Goal: Download file/media

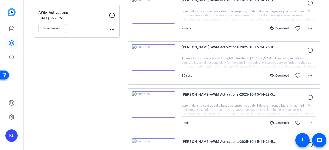
scroll to position [51, 0]
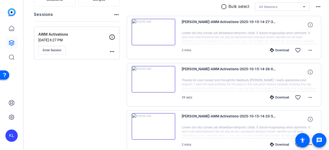
click at [153, 81] on img at bounding box center [154, 79] width 44 height 27
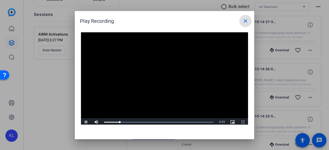
click at [68, 100] on div at bounding box center [164, 75] width 329 height 150
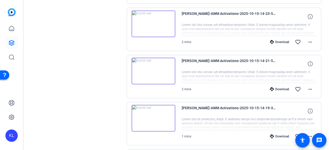
scroll to position [180, 0]
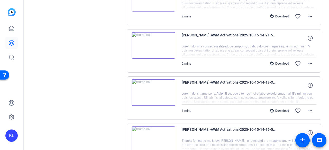
click at [150, 92] on img at bounding box center [154, 92] width 44 height 27
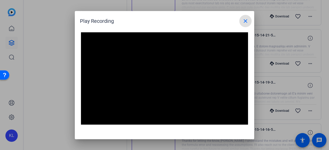
click at [61, 97] on div at bounding box center [164, 75] width 329 height 150
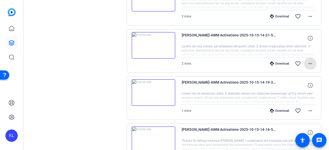
click at [311, 62] on mat-icon "more_horiz" at bounding box center [310, 64] width 6 height 6
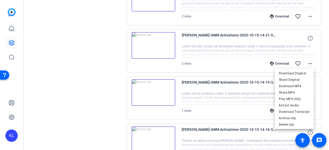
click at [300, 87] on span "Download MP4" at bounding box center [294, 86] width 31 height 6
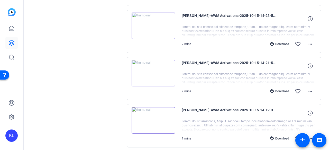
scroll to position [154, 0]
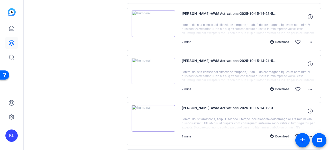
click at [114, 82] on div "Sessions Scripts Sessions more_horiz AWM Activations [DATE] 6:27 PM Enter Sessi…" at bounding box center [77, 145] width 86 height 525
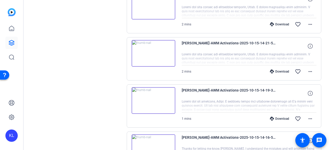
scroll to position [180, 0]
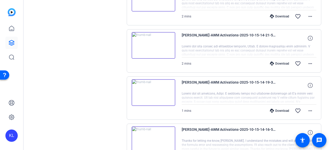
click at [153, 95] on img at bounding box center [154, 92] width 44 height 27
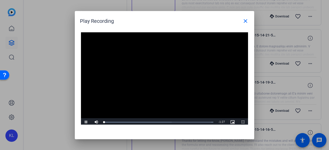
click at [158, 78] on video "Video Player" at bounding box center [164, 79] width 167 height 94
click at [85, 122] on span "Video Player" at bounding box center [86, 122] width 10 height 0
click at [159, 123] on div "Loaded : 100.00% 0:43 0:06" at bounding box center [159, 123] width 114 height 8
click at [180, 122] on div "Loaded : 100.00% 1:00 0:55" at bounding box center [158, 122] width 109 height 1
click at [191, 121] on div "Loaded : 100.00% 1:09 1:09" at bounding box center [159, 123] width 114 height 8
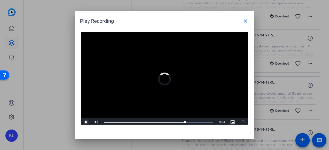
click at [185, 122] on div "1:04" at bounding box center [144, 122] width 81 height 1
click at [209, 122] on div "Progress Bar" at bounding box center [158, 122] width 109 height 1
click at [175, 123] on div "Loaded : 100.00% 0:56 1:26" at bounding box center [159, 123] width 114 height 8
click at [63, 116] on div at bounding box center [164, 75] width 329 height 150
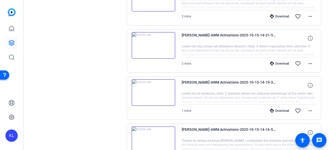
click at [310, 110] on mat-icon "more_horiz" at bounding box center [310, 111] width 6 height 6
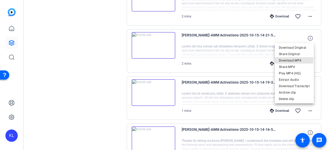
click at [286, 60] on span "Download MP4" at bounding box center [294, 61] width 31 height 6
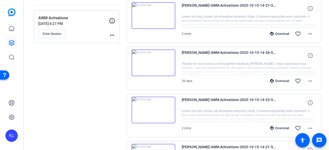
scroll to position [77, 0]
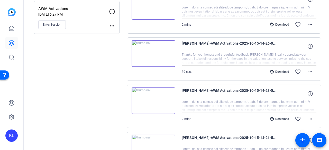
click at [151, 55] on img at bounding box center [154, 53] width 44 height 27
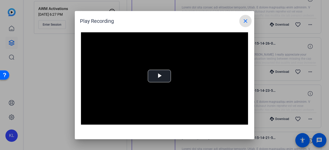
click at [161, 79] on video "Video Player" at bounding box center [164, 79] width 167 height 94
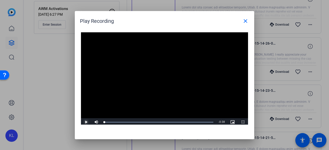
click at [84, 122] on span "Video Player" at bounding box center [86, 122] width 10 height 0
click at [129, 123] on div "Loaded : 100.00% 0:07 0:12" at bounding box center [159, 123] width 114 height 8
drag, startPoint x: 111, startPoint y: 123, endPoint x: 93, endPoint y: 123, distance: 18.0
click at [93, 123] on div "Play Mute Current Time 0:00 / Duration 0:38 Loaded : 100.00% 0:00 0:00 Stream T…" at bounding box center [164, 123] width 167 height 8
click at [56, 115] on div at bounding box center [164, 75] width 329 height 150
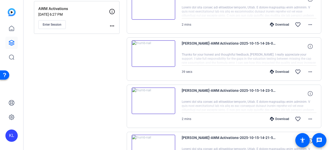
click at [307, 72] on mat-icon "more_horiz" at bounding box center [310, 72] width 6 height 6
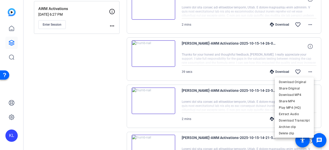
click at [291, 96] on span "Download MP4" at bounding box center [294, 95] width 31 height 6
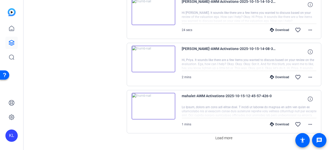
scroll to position [415, 0]
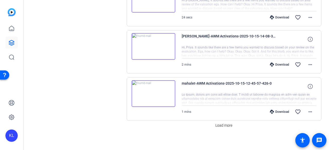
click at [219, 124] on span "Load more" at bounding box center [223, 125] width 17 height 5
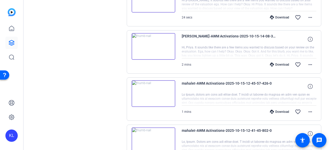
click at [308, 109] on mat-icon "more_horiz" at bounding box center [310, 112] width 6 height 6
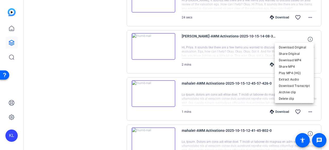
click at [293, 60] on span "Download MP4" at bounding box center [294, 60] width 31 height 6
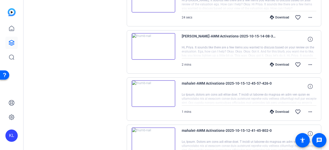
click at [152, 90] on img at bounding box center [154, 93] width 44 height 27
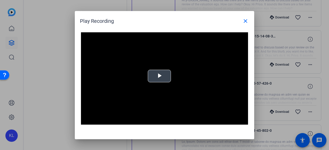
click at [159, 76] on span "Video Player" at bounding box center [159, 76] width 0 height 0
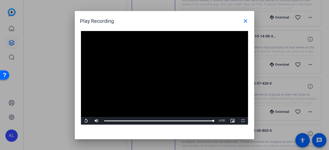
click at [62, 93] on div at bounding box center [164, 75] width 329 height 150
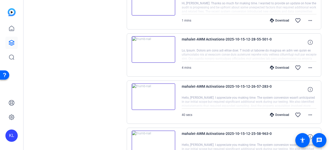
scroll to position [698, 0]
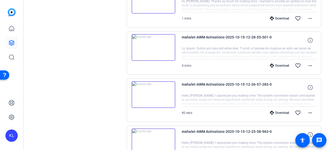
click at [151, 91] on img at bounding box center [154, 94] width 44 height 27
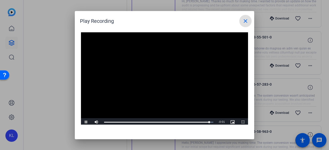
click at [53, 100] on div at bounding box center [164, 75] width 329 height 150
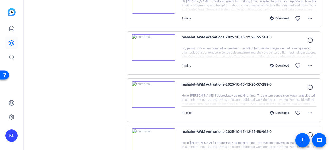
click at [307, 110] on mat-icon "more_horiz" at bounding box center [310, 113] width 6 height 6
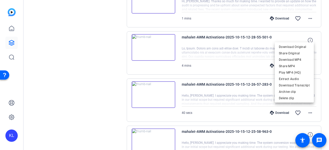
click at [292, 60] on span "Download MP4" at bounding box center [294, 60] width 31 height 6
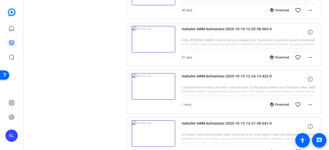
scroll to position [827, 0]
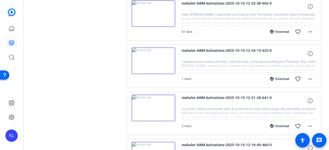
click at [153, 53] on img at bounding box center [154, 61] width 44 height 27
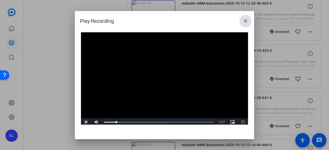
click at [123, 123] on div "Loaded : 100.00% 0:15 0:09" at bounding box center [159, 123] width 114 height 8
click at [132, 124] on div "Loaded : 100.00% 0:22 0:22" at bounding box center [159, 123] width 114 height 8
click at [162, 123] on div "Loaded : 100.00% 0:45 0:33" at bounding box center [158, 122] width 109 height 1
click at [171, 122] on div "Loaded : 100.00% 0:53 0:47" at bounding box center [158, 122] width 109 height 1
click at [176, 122] on div "Loaded : 100.00% 0:56 0:54" at bounding box center [158, 122] width 109 height 1
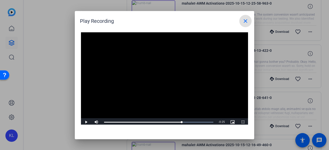
click at [182, 122] on div "Loaded : 100.00% 1:01 1:01" at bounding box center [158, 122] width 109 height 1
click at [186, 122] on div "Loaded : 100.00% 1:02 1:02" at bounding box center [158, 122] width 109 height 1
click at [44, 113] on div at bounding box center [164, 75] width 329 height 150
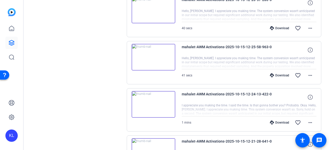
scroll to position [757, 0]
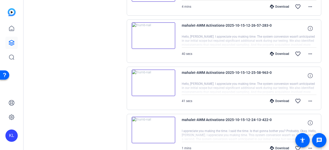
click at [152, 80] on img at bounding box center [154, 83] width 44 height 27
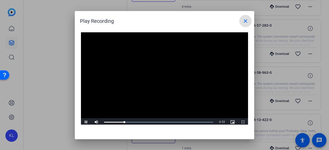
click at [67, 98] on div at bounding box center [164, 75] width 329 height 150
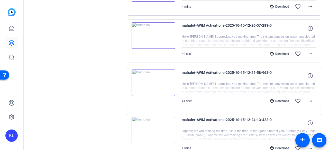
click at [154, 29] on img at bounding box center [154, 35] width 44 height 27
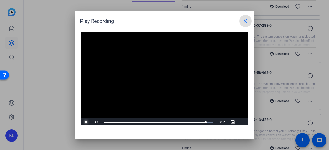
click at [86, 122] on span "Video Player" at bounding box center [86, 122] width 10 height 0
click at [59, 85] on div at bounding box center [164, 75] width 329 height 150
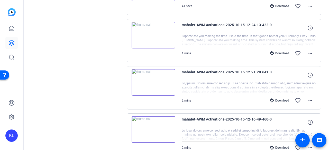
scroll to position [860, 0]
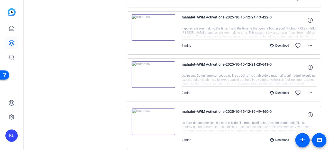
click at [154, 69] on img at bounding box center [154, 74] width 44 height 27
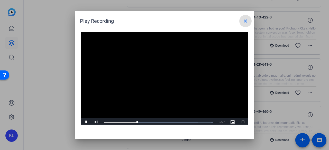
click at [164, 121] on div "Loaded : 100.00% 0:53 0:29" at bounding box center [159, 123] width 114 height 8
click at [154, 122] on div "0:54" at bounding box center [134, 122] width 61 height 1
click at [152, 121] on div "Loaded : 100.00% 0:42 0:45" at bounding box center [159, 123] width 114 height 8
click at [149, 122] on div "Loaded : 100.00% 0:39 0:43" at bounding box center [158, 122] width 109 height 1
click at [189, 122] on div "Loaded : 100.00% 1:15 1:00" at bounding box center [158, 122] width 109 height 1
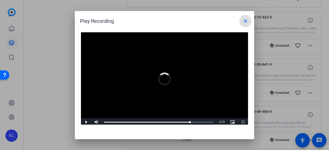
click at [185, 122] on div "1:16" at bounding box center [147, 122] width 86 height 1
click at [130, 121] on div "Loaded : 100.00% 0:11 1:21" at bounding box center [159, 123] width 114 height 8
click at [139, 122] on div "Loaded : 100.00% 0:30 0:19" at bounding box center [158, 122] width 109 height 1
click at [134, 123] on div "0:31" at bounding box center [121, 122] width 35 height 1
click at [130, 123] on div "0:27" at bounding box center [119, 122] width 31 height 1
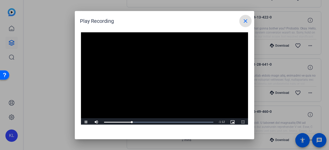
click at [129, 123] on div "0:24" at bounding box center [118, 122] width 28 height 1
click at [86, 122] on span "Video Player" at bounding box center [86, 122] width 10 height 0
click at [56, 114] on div at bounding box center [164, 75] width 329 height 150
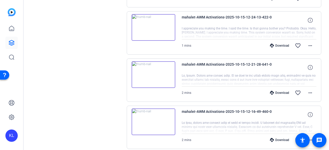
click at [310, 90] on mat-icon "more_horiz" at bounding box center [310, 93] width 6 height 6
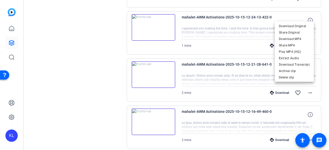
click at [291, 39] on span "Download MP4" at bounding box center [294, 39] width 31 height 6
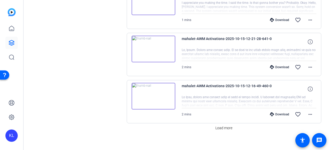
click at [222, 126] on span at bounding box center [223, 128] width 21 height 12
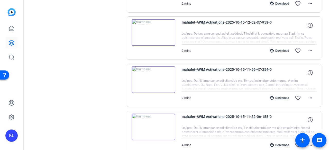
scroll to position [1066, 0]
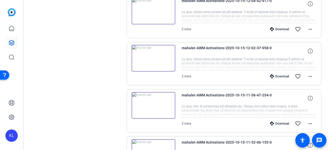
click at [152, 99] on img at bounding box center [154, 105] width 44 height 27
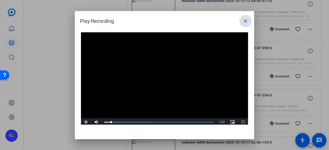
click at [0, 0] on div "1:05" at bounding box center [0, 0] width 0 height 0
click at [148, 122] on div "Loaded : 100.00% 0:48 1:06" at bounding box center [158, 122] width 109 height 1
click at [52, 107] on div at bounding box center [164, 75] width 329 height 150
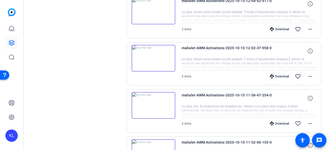
click at [307, 121] on mat-icon "more_horiz" at bounding box center [310, 124] width 6 height 6
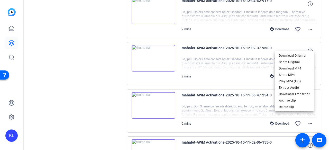
click at [287, 68] on span "Download MP4" at bounding box center [294, 68] width 31 height 6
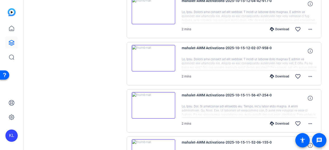
click at [152, 99] on img at bounding box center [154, 105] width 44 height 27
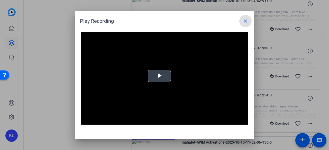
click at [159, 76] on span "Video Player" at bounding box center [159, 76] width 0 height 0
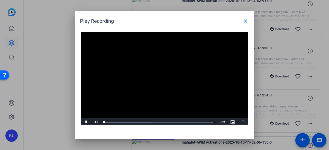
scroll to position [1, 0]
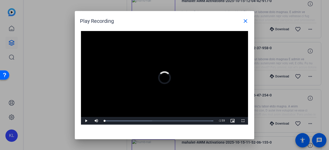
click at [178, 121] on div "Loaded : 100.00% 1:20 0:00" at bounding box center [158, 121] width 109 height 1
click at [0, 0] on div "1:18" at bounding box center [0, 0] width 0 height 0
click at [176, 122] on div "Loaded : 100.00% 1:18 1:14" at bounding box center [159, 121] width 114 height 8
click at [176, 122] on div "1:18" at bounding box center [140, 121] width 72 height 1
click at [84, 121] on span "Video Player" at bounding box center [86, 121] width 10 height 0
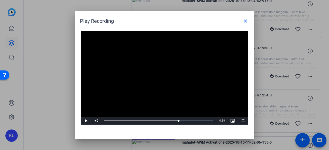
click at [58, 65] on div at bounding box center [164, 75] width 329 height 150
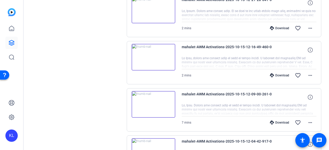
scroll to position [963, 0]
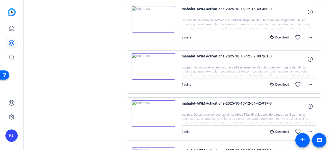
click at [152, 108] on img at bounding box center [154, 114] width 44 height 27
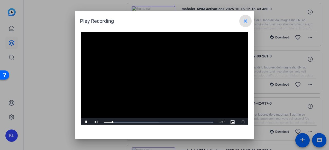
click at [164, 123] on div "Loaded : 100.00% 0:56 0:08" at bounding box center [158, 122] width 109 height 1
click at [155, 123] on div "0:58" at bounding box center [135, 122] width 62 height 1
click at [147, 122] on div "0:49" at bounding box center [129, 122] width 51 height 1
click at [147, 122] on div "0:42" at bounding box center [126, 122] width 45 height 1
click at [145, 122] on div "0:41" at bounding box center [126, 122] width 44 height 1
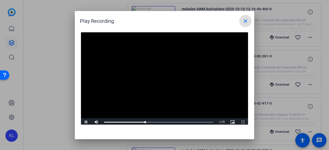
click at [136, 122] on div "0:39" at bounding box center [124, 122] width 41 height 1
click at [133, 122] on div "Loaded : 100.00% 0:27 0:32" at bounding box center [158, 122] width 109 height 1
click at [142, 122] on div "Loaded : 100.00% 0:36 0:32" at bounding box center [158, 122] width 109 height 1
click at [140, 122] on div "0:34" at bounding box center [123, 122] width 39 height 1
click at [178, 128] on div "Play Recording close Video Player is loading. Play Video Pause Mute Current Tim…" at bounding box center [164, 75] width 179 height 129
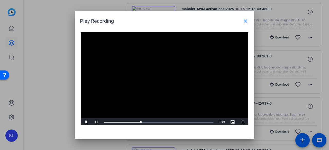
click at [174, 124] on div "Loaded : 100.00% 0:34 0:35" at bounding box center [159, 123] width 114 height 8
click at [183, 121] on div "Loaded : 100.00% 1:14 1:07" at bounding box center [159, 123] width 114 height 8
click at [187, 121] on div "Loaded : 100.00% 1:18 1:16" at bounding box center [159, 123] width 114 height 8
click at [191, 121] on div "Loaded : 100.00% 1:23 1:23" at bounding box center [159, 123] width 114 height 8
click at [196, 122] on div "Loaded : 100.00% 1:27 1:27" at bounding box center [159, 123] width 114 height 8
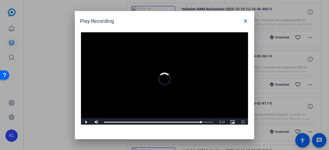
click at [0, 0] on div "1:22" at bounding box center [0, 0] width 0 height 0
click at [61, 106] on div at bounding box center [164, 75] width 329 height 150
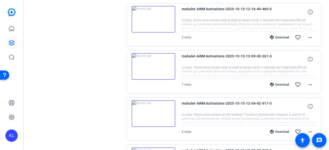
scroll to position [937, 0]
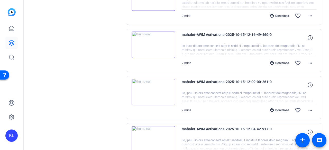
click at [151, 89] on img at bounding box center [154, 92] width 44 height 27
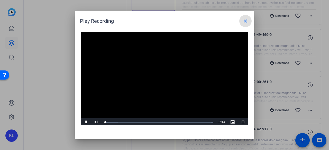
click at [41, 54] on div at bounding box center [164, 75] width 329 height 150
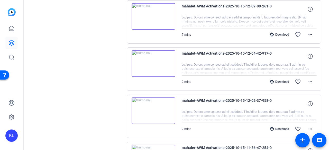
scroll to position [1014, 0]
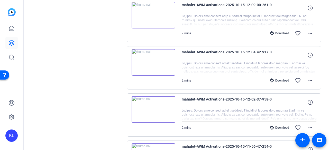
click at [154, 104] on img at bounding box center [154, 109] width 44 height 27
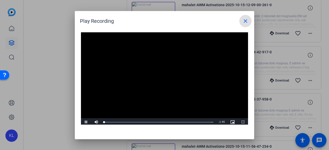
click at [154, 73] on video "Video Player" at bounding box center [164, 79] width 167 height 94
click at [84, 122] on span "Video Player" at bounding box center [86, 122] width 10 height 0
click at [173, 124] on div "Loaded : 100.00% 1:05 0:00" at bounding box center [159, 123] width 114 height 8
click at [182, 123] on div "Loaded : 100.00% 1:15 1:08" at bounding box center [158, 122] width 109 height 1
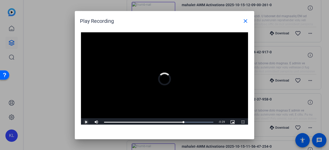
click at [191, 121] on div "Loaded : 100.00% 1:23 1:17" at bounding box center [159, 123] width 114 height 8
click at [187, 121] on div "Loaded : 100.00% 1:21 1:41" at bounding box center [159, 123] width 114 height 8
click at [185, 121] on div "Loaded : 100.00% 1:18 1:22" at bounding box center [159, 123] width 114 height 8
click at [180, 121] on div "Loaded : 100.00% 1:14 1:19" at bounding box center [159, 123] width 114 height 8
click at [177, 121] on div "Loaded : 100.00% 1:11 1:14" at bounding box center [159, 123] width 114 height 8
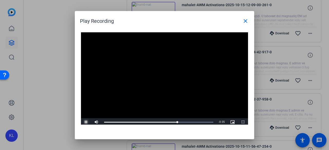
click at [174, 121] on div "Loaded : 100.00% 1:08 1:11" at bounding box center [159, 123] width 114 height 8
click at [172, 122] on div "1:08" at bounding box center [139, 122] width 70 height 1
click at [170, 121] on div "Loaded : 100.00% 1:05 1:06" at bounding box center [159, 123] width 114 height 8
click at [166, 122] on div "1:04" at bounding box center [137, 122] width 66 height 1
click at [164, 122] on div "Loaded : 100.00% 0:58 1:01" at bounding box center [158, 122] width 109 height 1
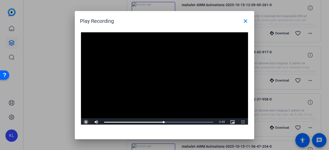
click at [161, 122] on div "Loaded : 100.00% 0:55 0:58" at bounding box center [158, 122] width 109 height 1
click at [157, 122] on div "Loaded : 100.00% 0:51 0:55" at bounding box center [158, 122] width 109 height 1
click at [153, 122] on div "0:52" at bounding box center [130, 122] width 53 height 1
click at [150, 122] on div "Loaded : 100.00% 0:45 0:48" at bounding box center [158, 122] width 109 height 1
click at [85, 122] on span "Video Player" at bounding box center [86, 122] width 10 height 0
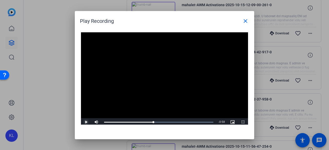
click at [86, 122] on span "Video Player" at bounding box center [86, 122] width 10 height 0
click at [0, 0] on div "0:39" at bounding box center [0, 0] width 0 height 0
click at [85, 122] on span "Video Player" at bounding box center [86, 122] width 10 height 0
click at [87, 122] on span "Video Player" at bounding box center [86, 122] width 10 height 0
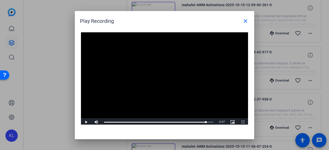
click at [61, 80] on div at bounding box center [164, 75] width 329 height 150
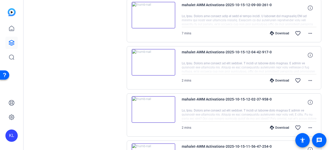
click at [153, 58] on img at bounding box center [154, 62] width 44 height 27
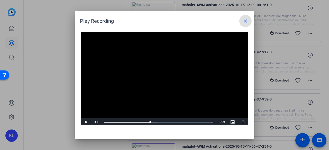
click at [150, 122] on div "Loaded : 100.00% 0:43 0:44" at bounding box center [158, 122] width 109 height 1
click at [76, 107] on div "Video Player is loading. Play Video Pause Mute Current Time 0:47 / Duration 1:4…" at bounding box center [164, 76] width 179 height 98
click at [70, 104] on div at bounding box center [164, 75] width 329 height 150
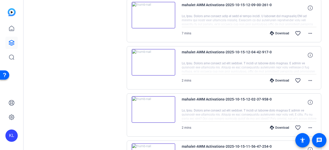
click at [149, 106] on img at bounding box center [154, 109] width 44 height 27
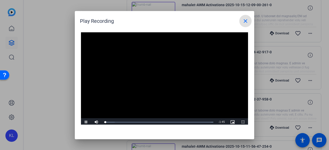
click at [150, 122] on div "Loaded : 100.00% 0:45 0:01" at bounding box center [158, 122] width 109 height 1
drag, startPoint x: 68, startPoint y: 117, endPoint x: 76, endPoint y: 119, distance: 7.8
click at [68, 117] on div at bounding box center [164, 75] width 329 height 150
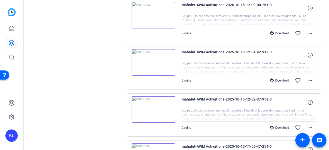
click at [313, 122] on span at bounding box center [310, 128] width 12 height 12
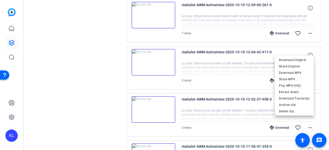
click at [294, 71] on span "Download MP4" at bounding box center [294, 73] width 31 height 6
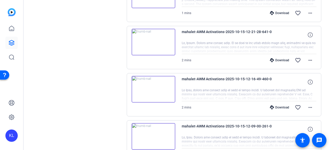
scroll to position [886, 0]
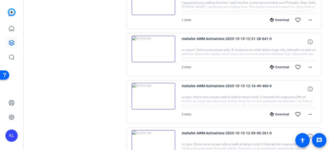
click at [150, 88] on img at bounding box center [154, 96] width 44 height 27
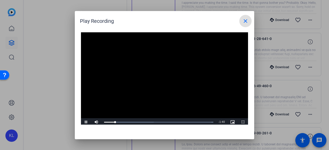
click at [129, 122] on div "Progress Bar" at bounding box center [129, 122] width 50 height 1
click at [137, 122] on div "Loaded : 100.00% 0:33 0:26" at bounding box center [158, 122] width 109 height 1
click at [88, 122] on span "Video Player" at bounding box center [86, 122] width 10 height 0
click at [58, 114] on div at bounding box center [164, 75] width 329 height 150
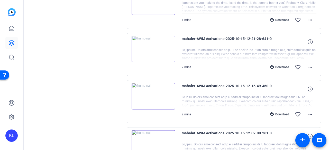
click at [307, 64] on mat-icon "more_horiz" at bounding box center [310, 67] width 6 height 6
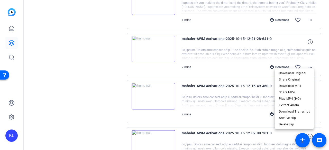
click at [293, 84] on span "Download MP4" at bounding box center [294, 86] width 31 height 6
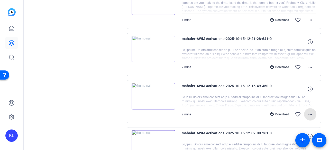
click at [307, 112] on mat-icon "more_horiz" at bounding box center [310, 115] width 6 height 6
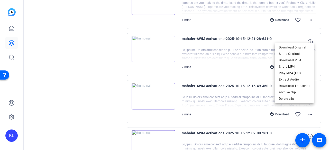
click at [288, 60] on span "Download MP4" at bounding box center [294, 60] width 31 height 6
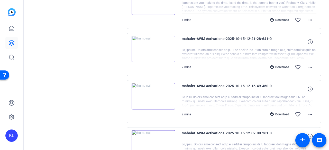
click at [151, 90] on img at bounding box center [154, 96] width 44 height 27
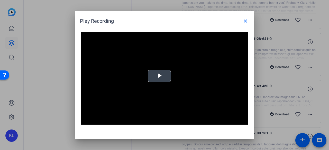
click at [159, 76] on span "Video Player" at bounding box center [159, 76] width 0 height 0
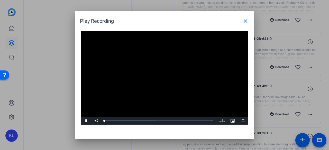
click at [144, 120] on div "Loaded : 100.00% 0:41 0:00" at bounding box center [159, 121] width 114 height 8
click at [137, 121] on div "Loaded : 100.00% 0:33 0:33" at bounding box center [158, 121] width 109 height 1
click at [164, 120] on div "Loaded : 100.00% 1:01 1:07" at bounding box center [159, 121] width 114 height 8
click at [160, 121] on div "Loaded : 100.00% 0:56 0:56" at bounding box center [158, 121] width 109 height 1
click at [157, 122] on div "Loaded : 100.00% 0:54 0:54" at bounding box center [158, 121] width 109 height 1
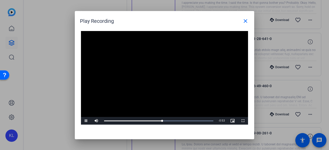
click at [60, 99] on div at bounding box center [164, 75] width 329 height 150
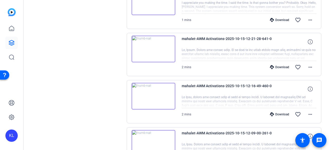
scroll to position [912, 0]
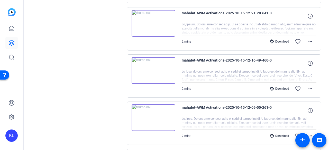
click at [153, 114] on img at bounding box center [154, 118] width 44 height 27
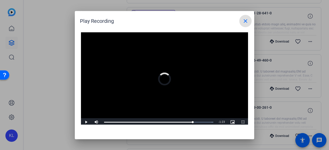
click at [193, 123] on div "Loaded : 100.00% 5:53 0:00" at bounding box center [158, 122] width 109 height 1
click at [72, 119] on div at bounding box center [164, 75] width 329 height 150
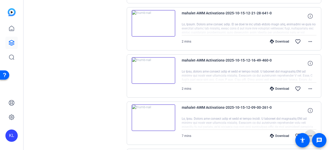
click at [307, 133] on mat-icon "more_horiz" at bounding box center [310, 136] width 6 height 6
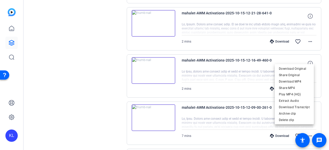
click at [290, 81] on span "Download MP4" at bounding box center [294, 81] width 31 height 6
